Goal: Task Accomplishment & Management: Use online tool/utility

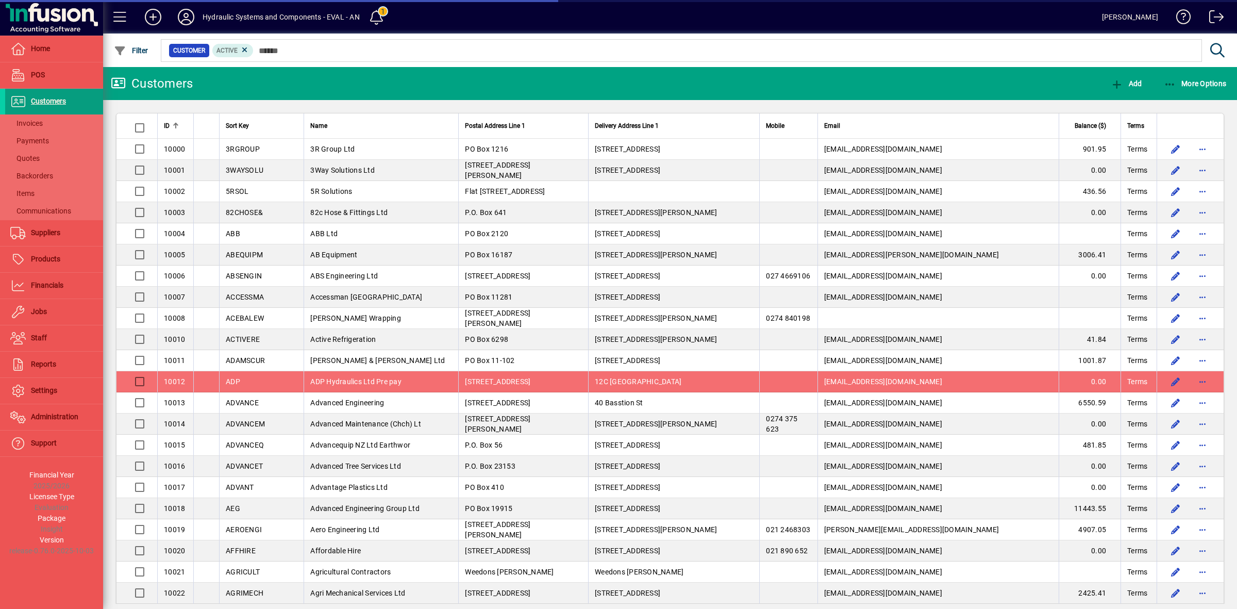
click at [42, 124] on span "Invoices" at bounding box center [26, 123] width 32 height 8
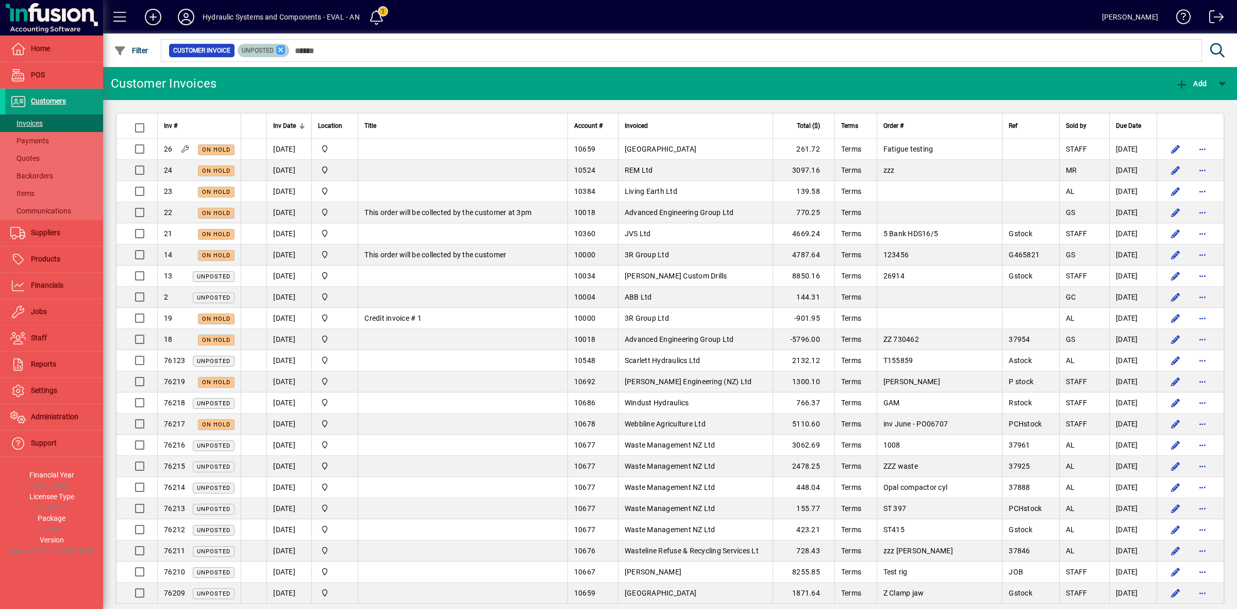
click at [284, 50] on icon at bounding box center [280, 49] width 9 height 9
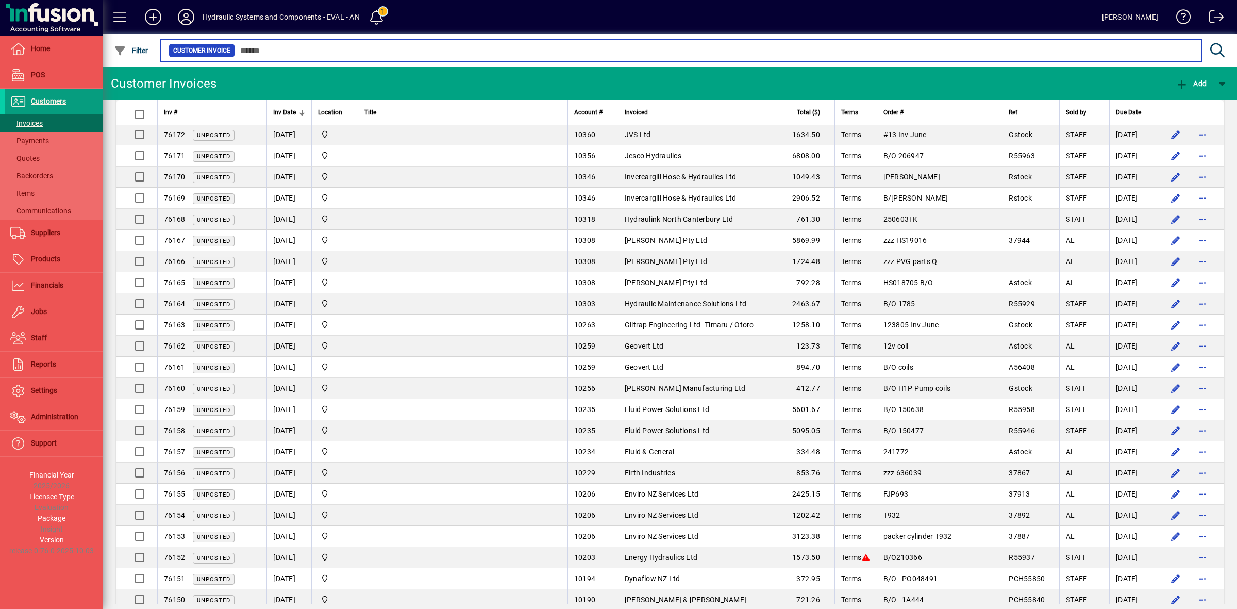
scroll to position [1702, 0]
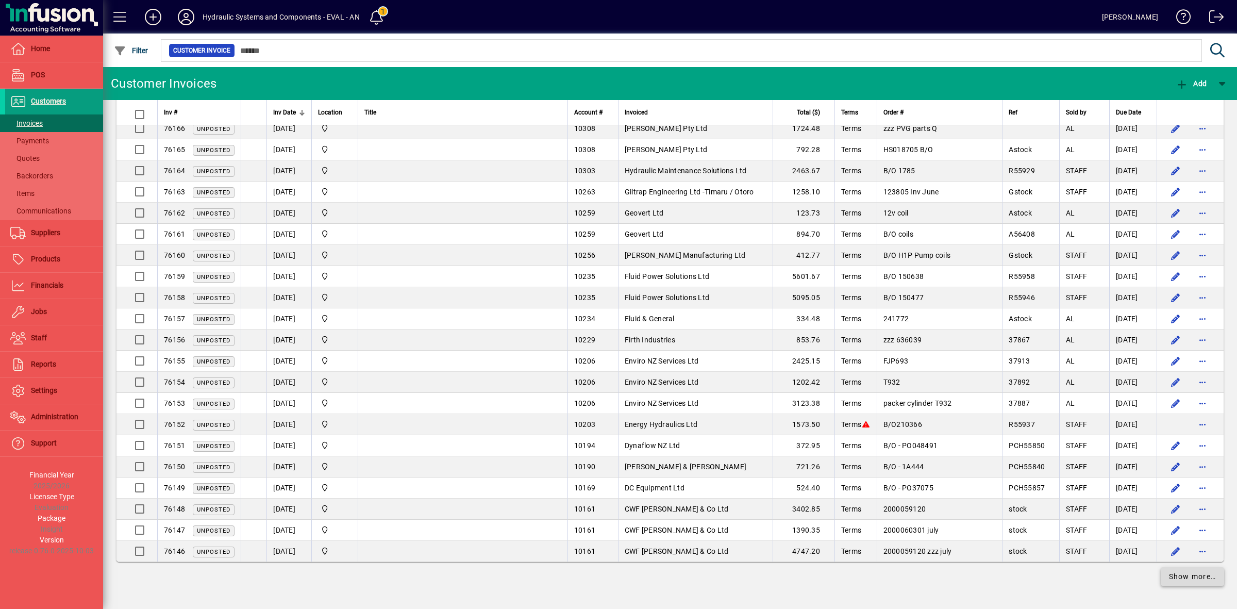
click at [1189, 572] on span "Show more…" at bounding box center [1192, 576] width 47 height 11
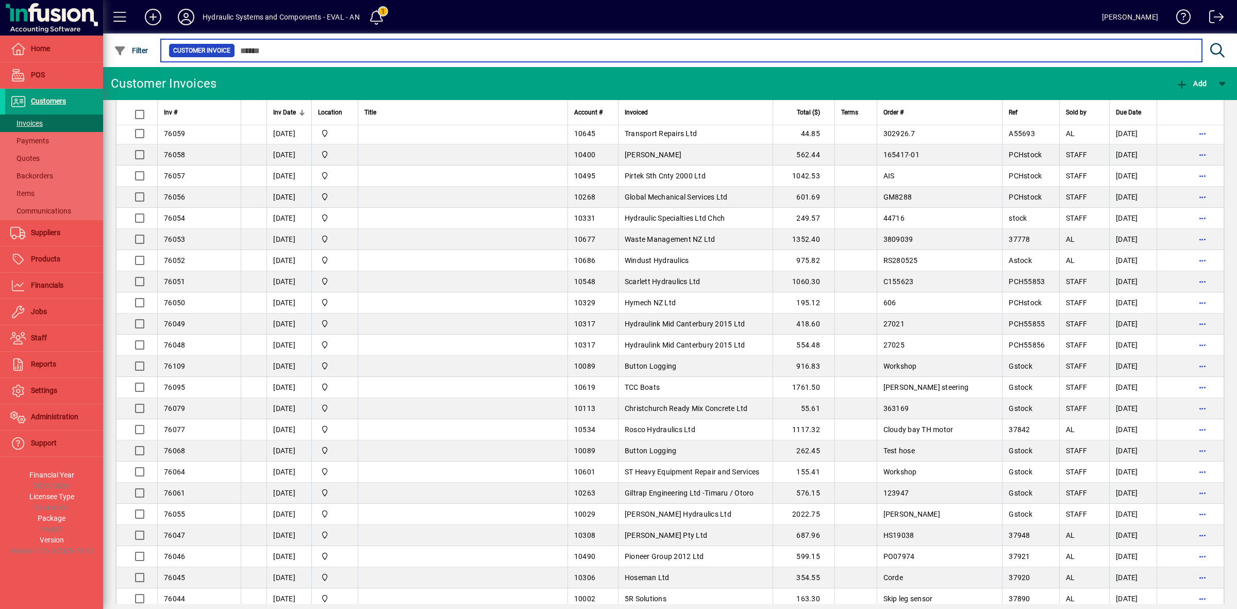
scroll to position [3828, 0]
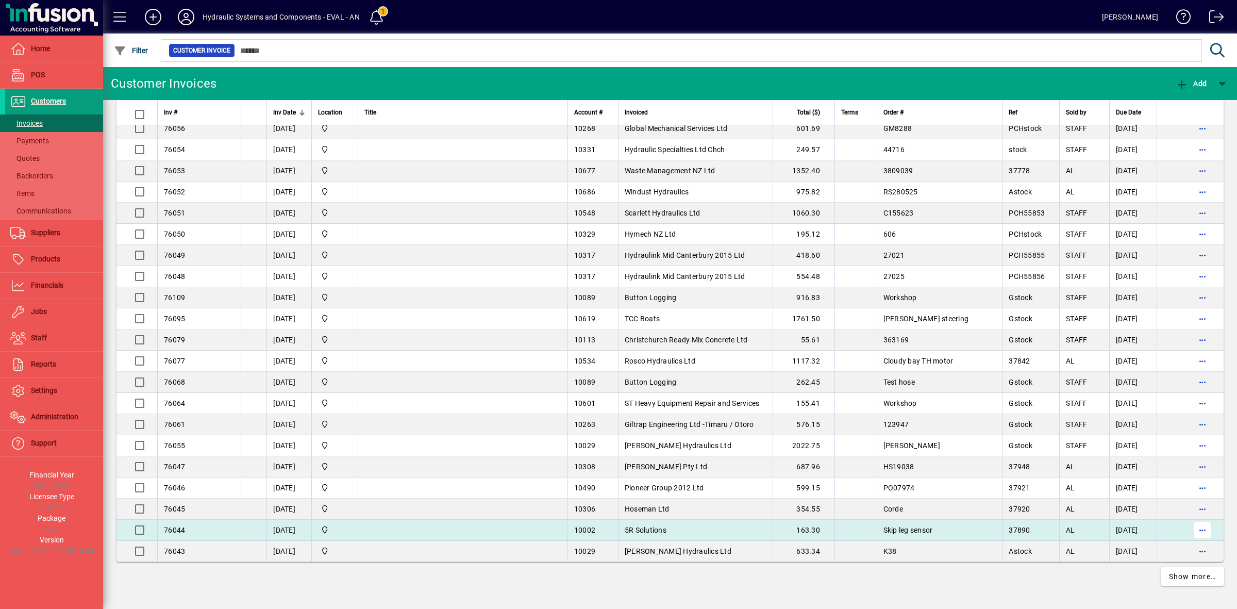
click at [1193, 525] on span "button" at bounding box center [1202, 530] width 25 height 25
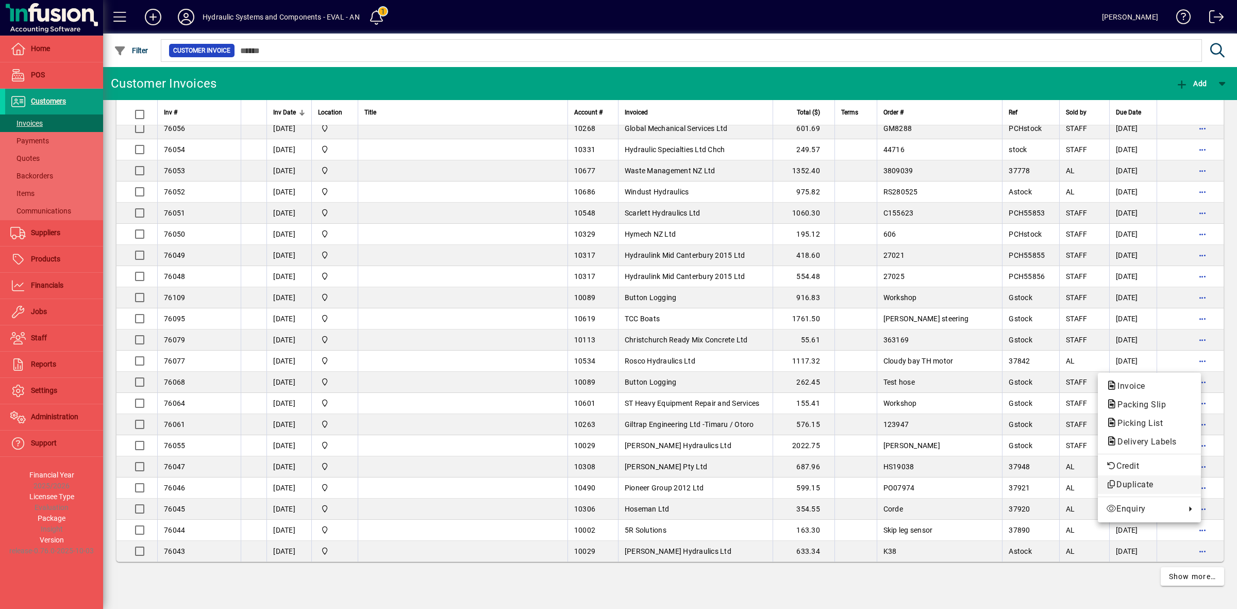
click at [1137, 481] on span "Duplicate" at bounding box center [1149, 484] width 87 height 12
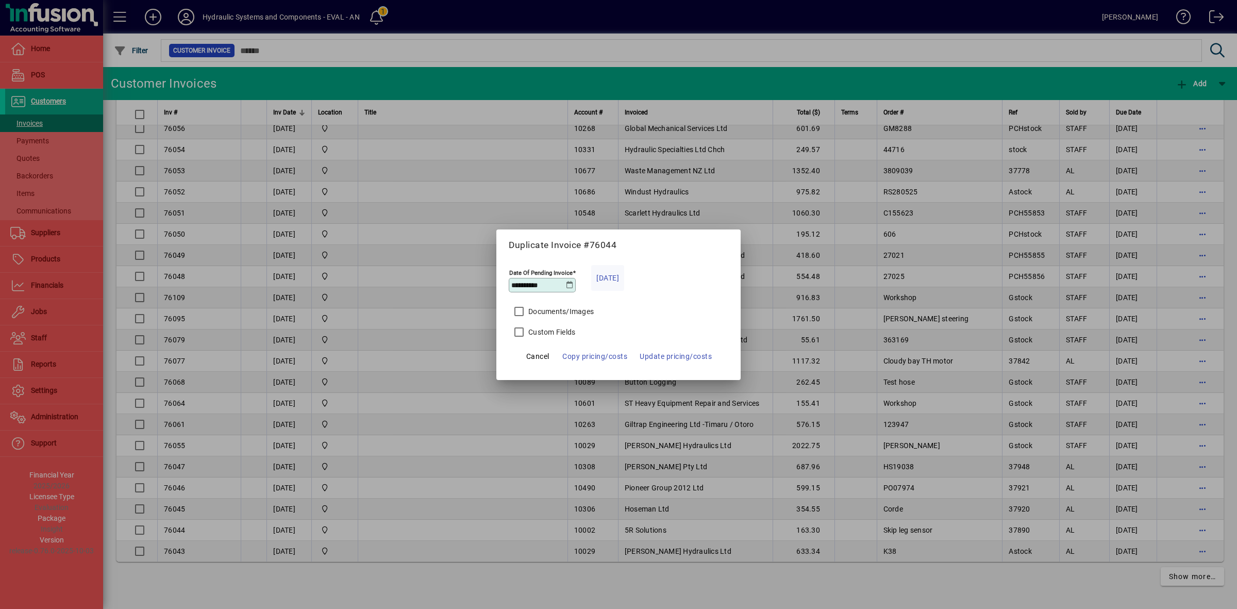
click at [615, 272] on span "Today" at bounding box center [607, 278] width 23 height 12
type input "**********"
click at [599, 351] on span "Copy pricing/costs" at bounding box center [594, 356] width 65 height 12
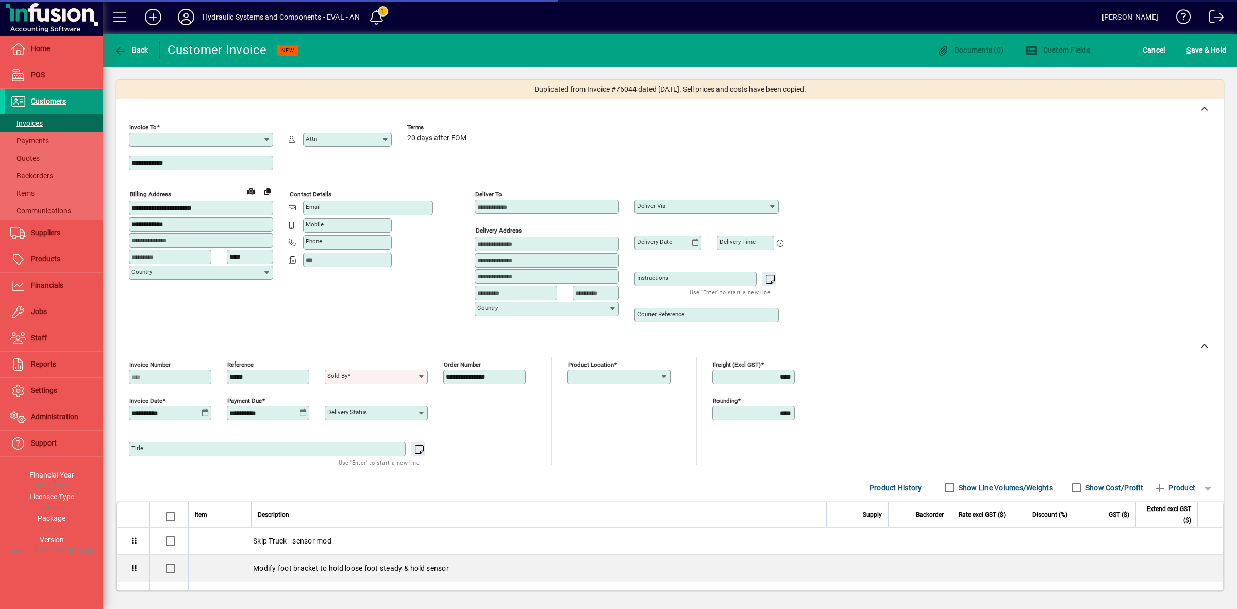
type input "**********"
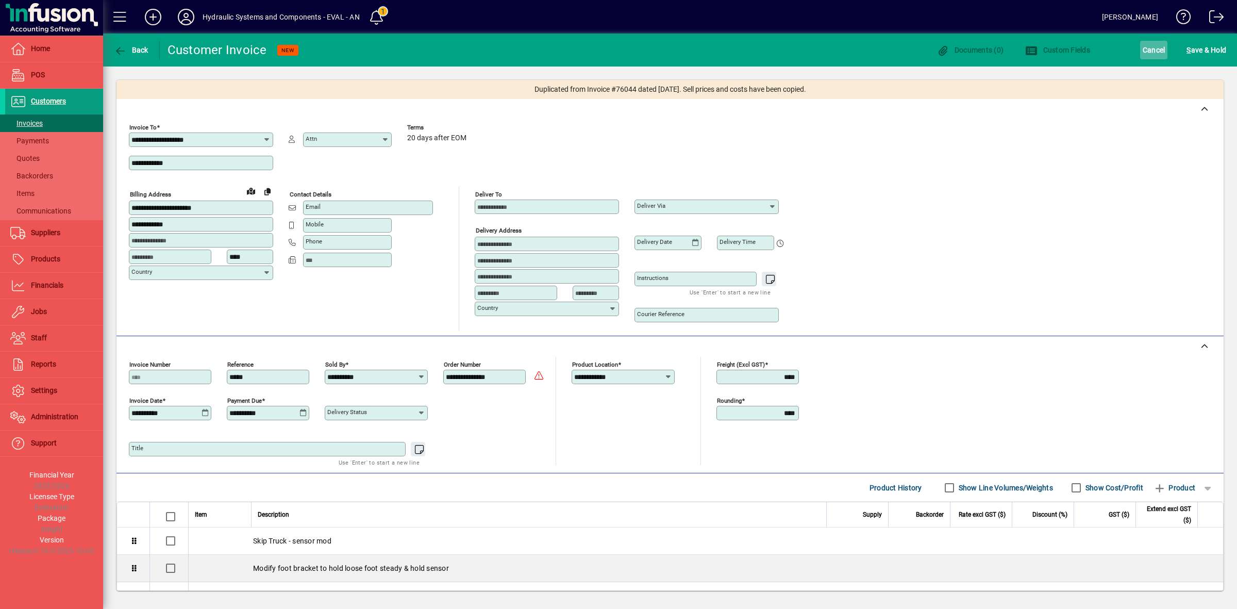
click at [1150, 45] on span "Cancel" at bounding box center [1154, 50] width 23 height 16
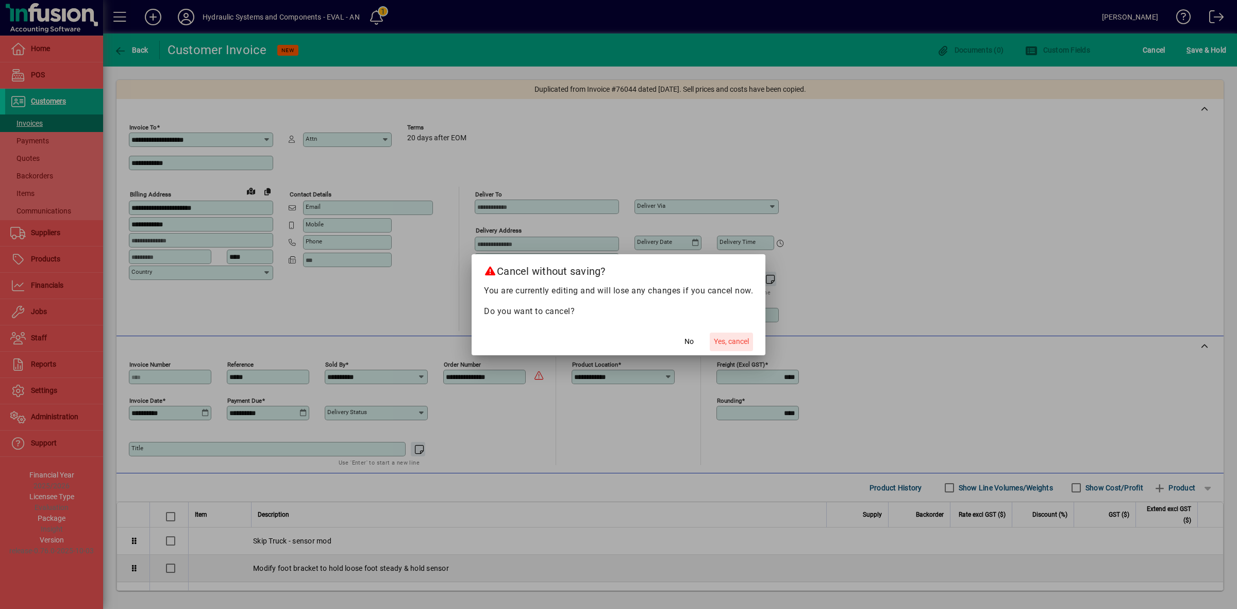
click at [739, 342] on span "Yes, cancel" at bounding box center [731, 341] width 35 height 11
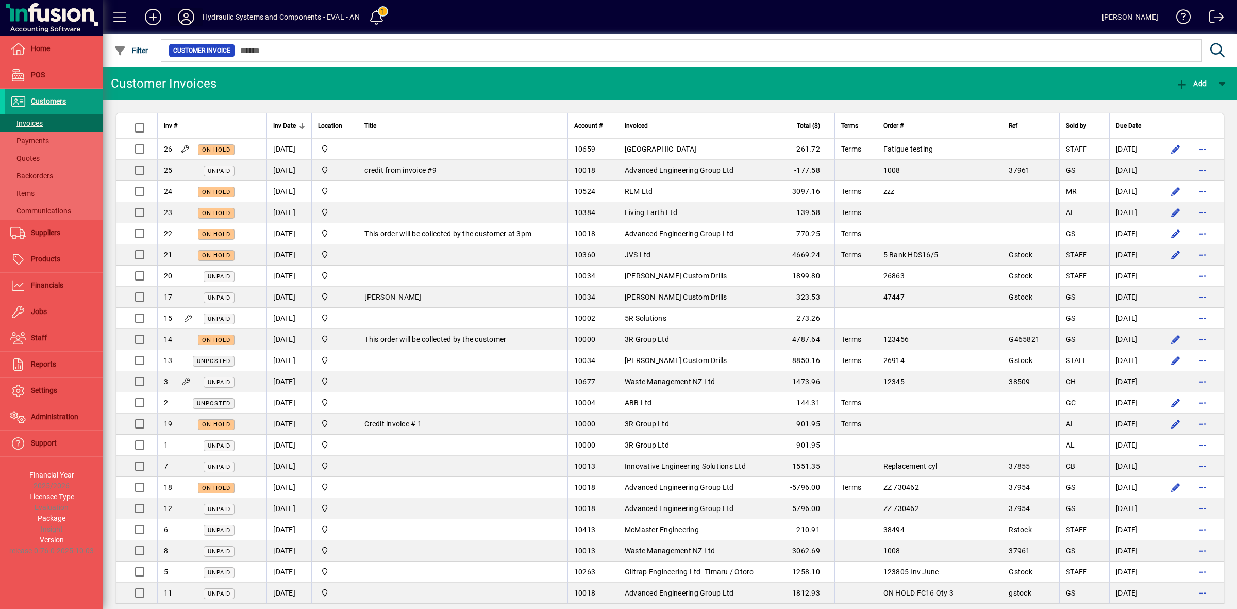
click at [185, 13] on icon at bounding box center [186, 17] width 21 height 16
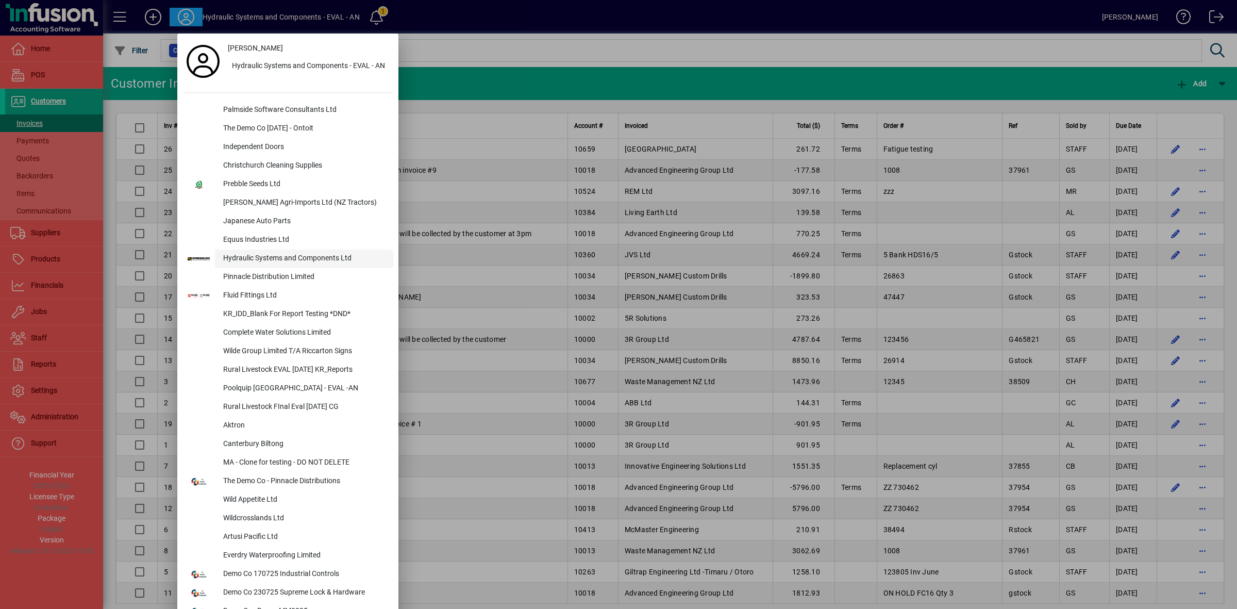
click at [250, 253] on div "Hydraulic Systems and Components Ltd" at bounding box center [304, 259] width 178 height 19
